Goal: Task Accomplishment & Management: Manage account settings

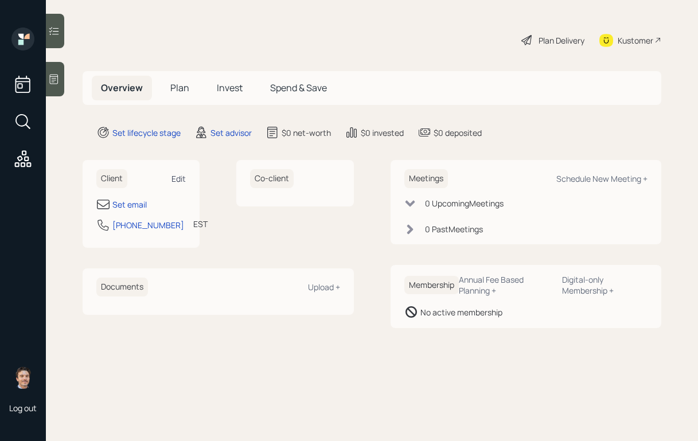
click at [180, 176] on div "Edit" at bounding box center [179, 178] width 14 height 11
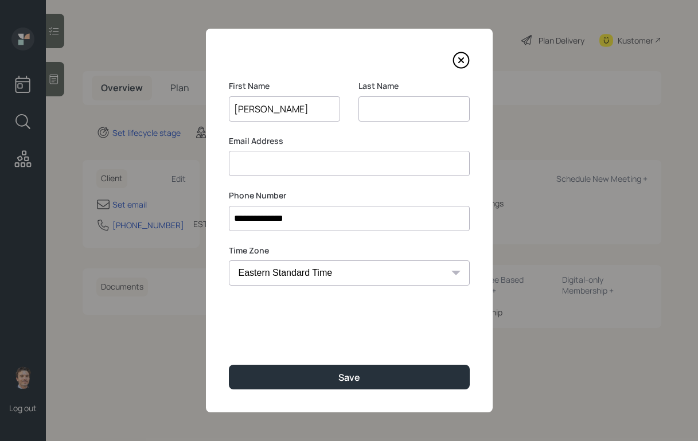
type input "[PERSON_NAME]"
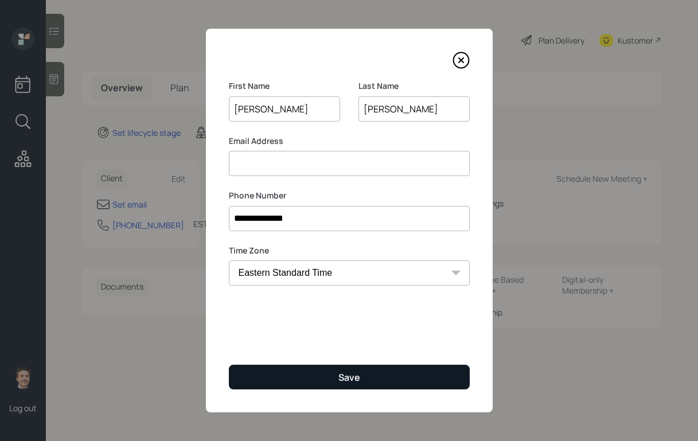
type input "[PERSON_NAME]"
click at [440, 379] on button "Save" at bounding box center [349, 377] width 241 height 25
